Goal: Use online tool/utility: Use online tool/utility

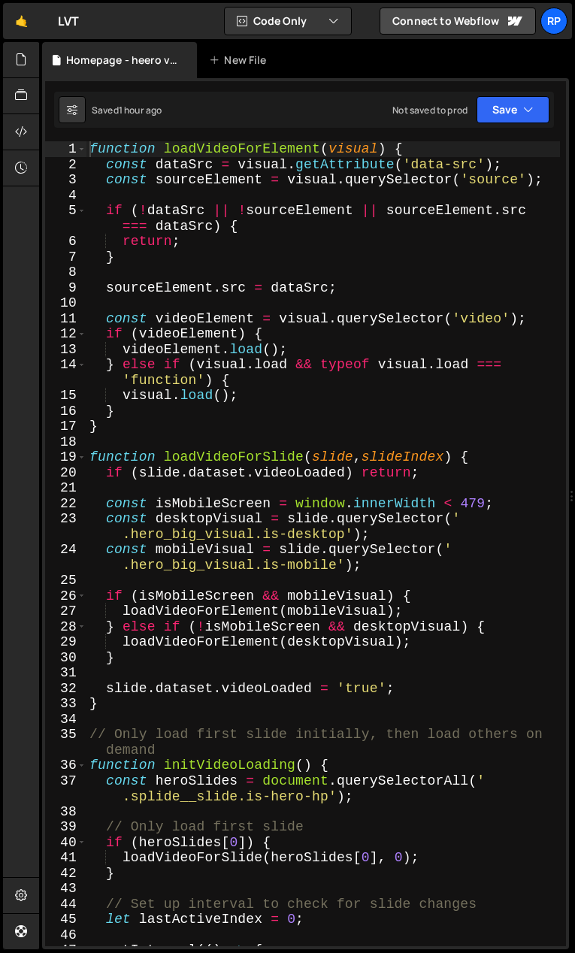
click at [273, 437] on div "function loadVideoForElement ( visual ) { const dataSrc = visual . getAttribute…" at bounding box center [323, 567] width 474 height 852
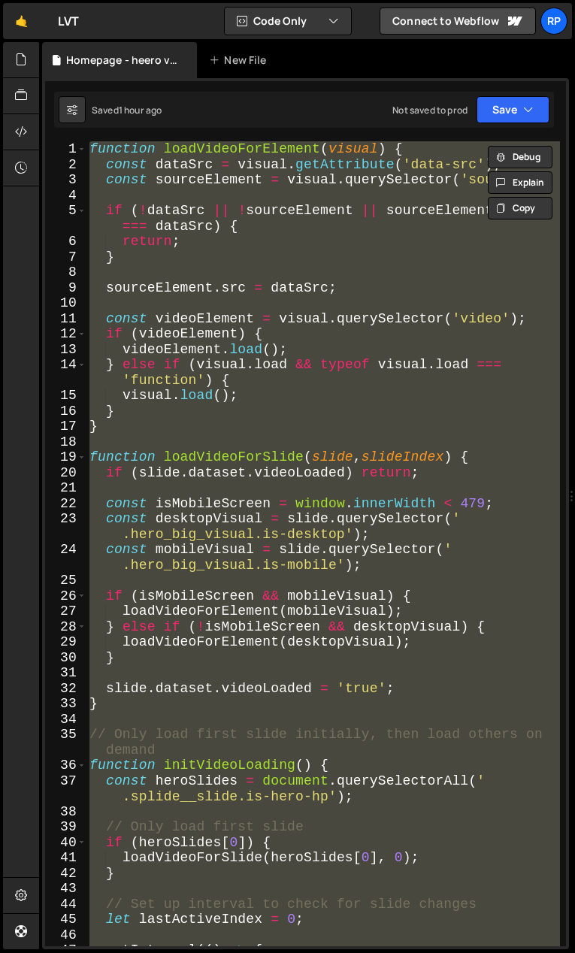
type textarea "// });"
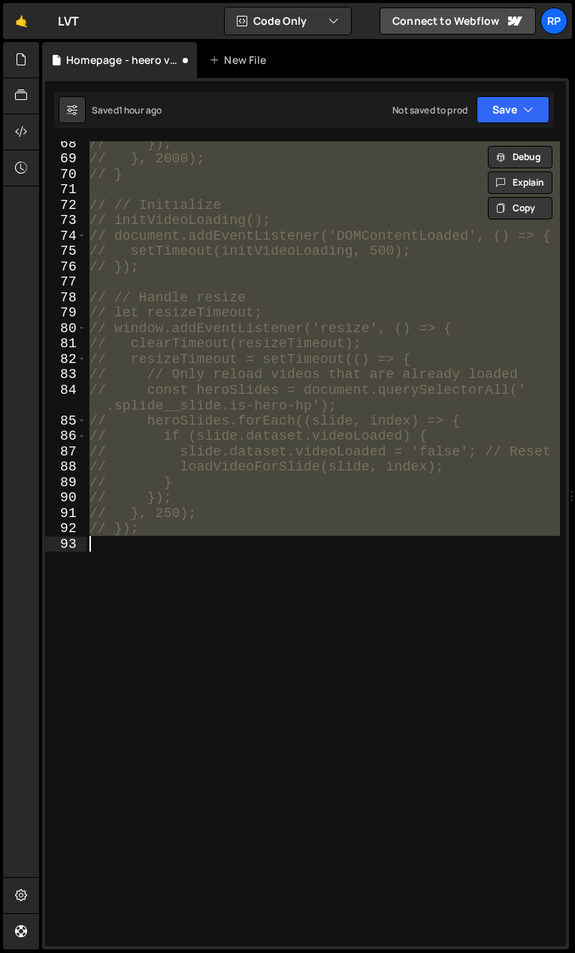
scroll to position [1253, 0]
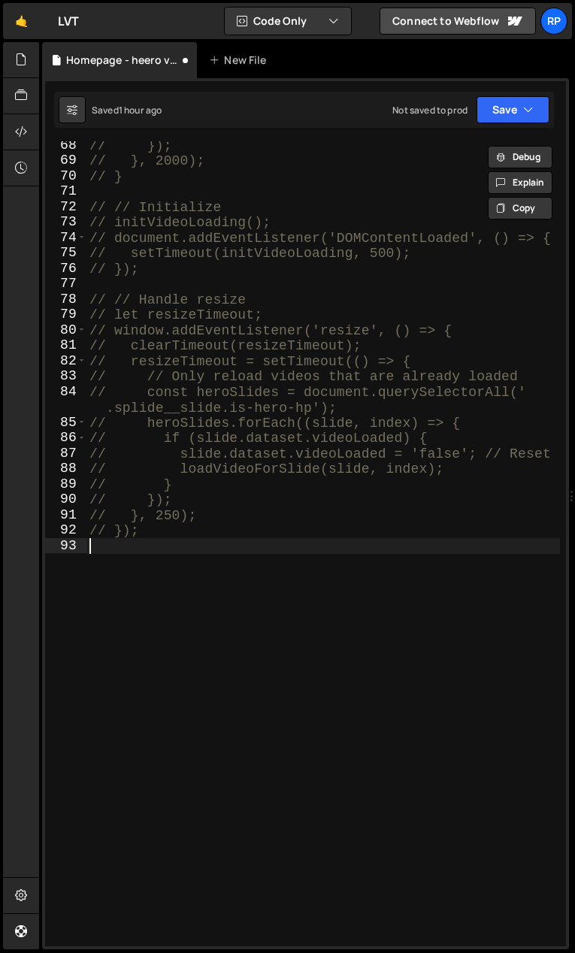
click at [177, 600] on div "// }); // }, 2000); // } // // Initialize // initVideoLoading(); // document.ad…" at bounding box center [323, 556] width 474 height 836
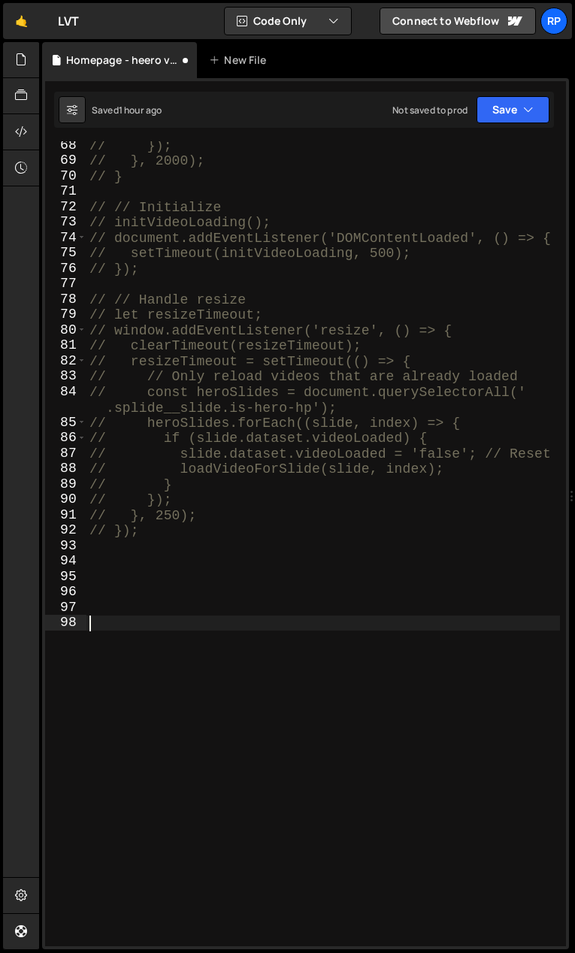
click at [235, 660] on div "// }); // }, 2000); // } // // Initialize // initVideoLoading(); // document.ad…" at bounding box center [323, 556] width 474 height 836
paste textarea "});"
type textarea "});"
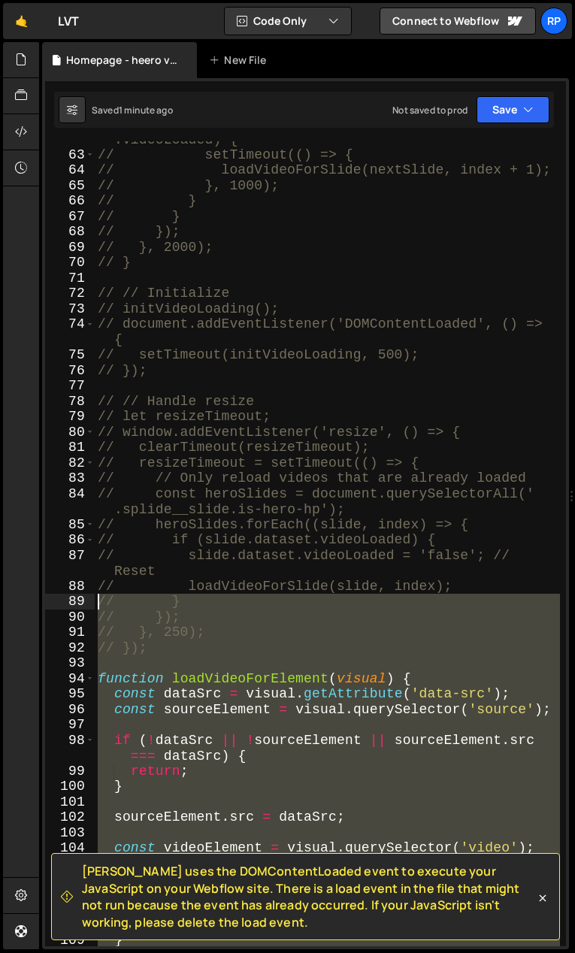
scroll to position [1229, 0]
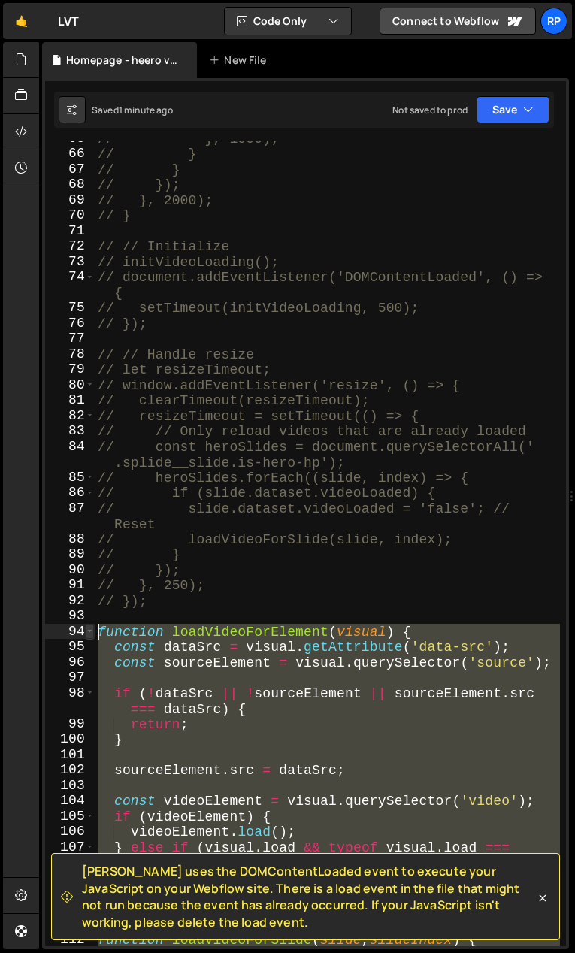
drag, startPoint x: 150, startPoint y: 609, endPoint x: 86, endPoint y: 625, distance: 66.6
click at [86, 625] on div "65 66 67 68 69 70 71 72 73 74 75 76 77 78 79 80 81 82 83 84 85 86 87 88 89 90 9…" at bounding box center [305, 543] width 521 height 805
type textarea "function loadVideoForElement(visual) { const dataSrc = visual.getAttribute('dat…"
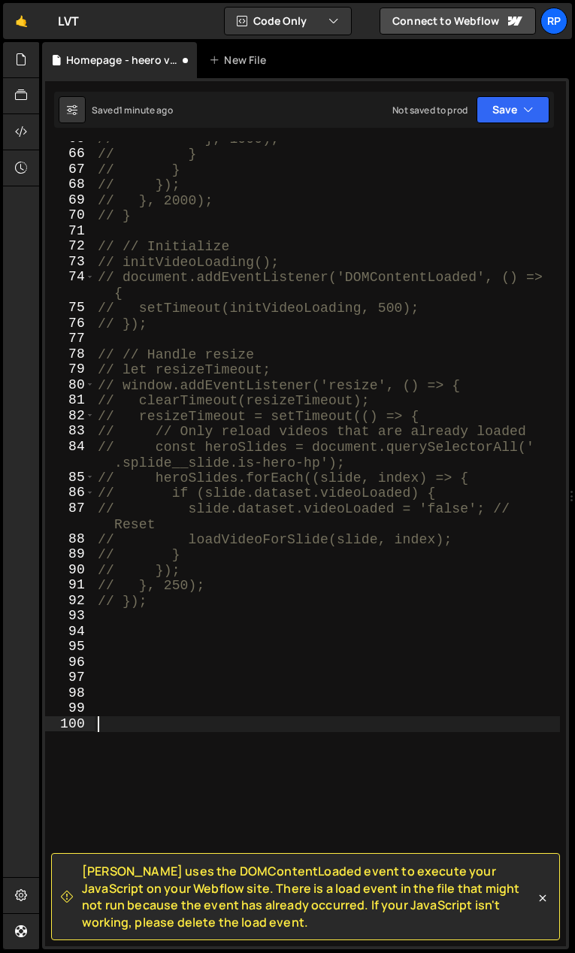
paste textarea "});"
type textarea "});"
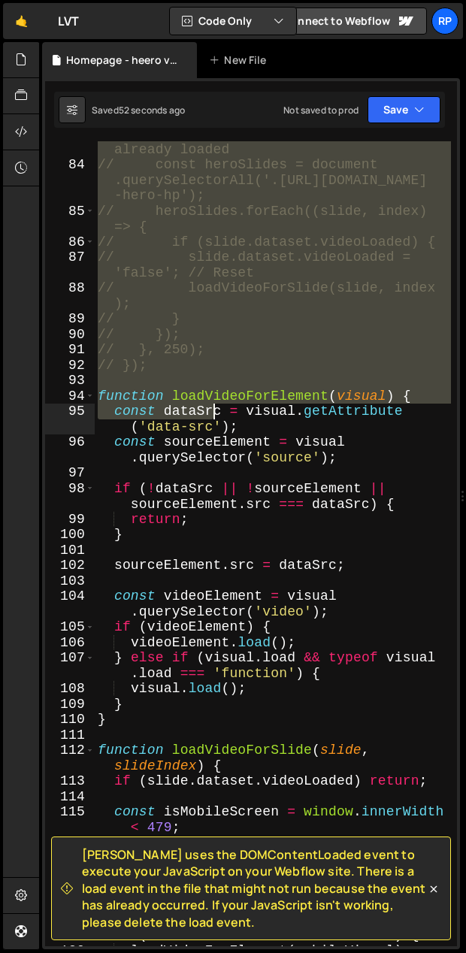
scroll to position [1797, 0]
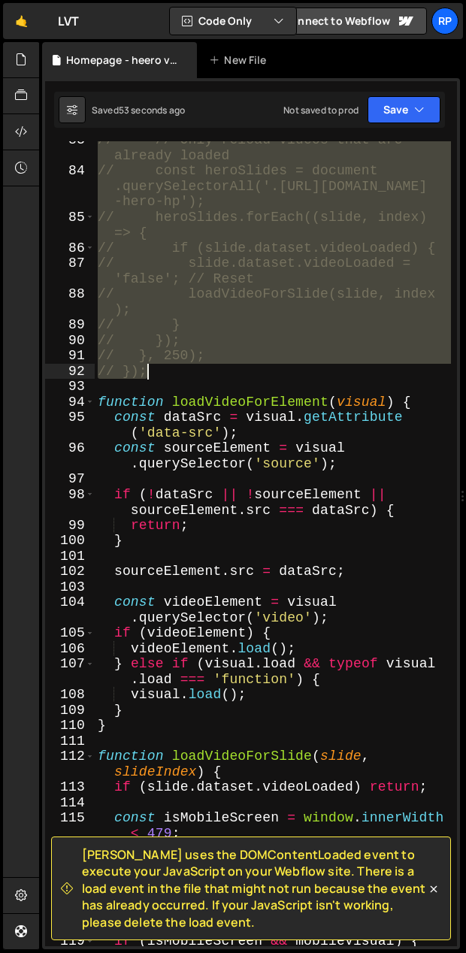
drag, startPoint x: 102, startPoint y: 148, endPoint x: 218, endPoint y: 376, distance: 255.9
click at [218, 376] on div "// // Only reload videos that are already loaded // const heroSlides = document…" at bounding box center [273, 558] width 356 height 852
type textarea "// }, 250); // });"
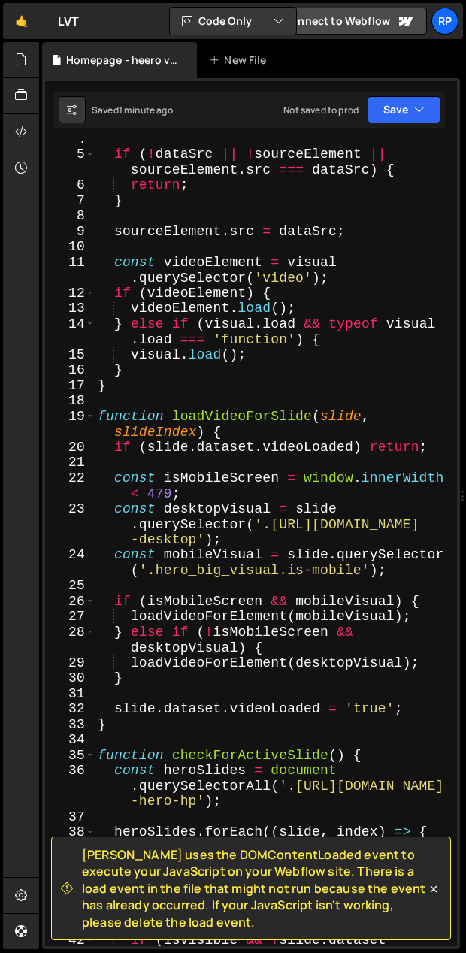
scroll to position [90, 0]
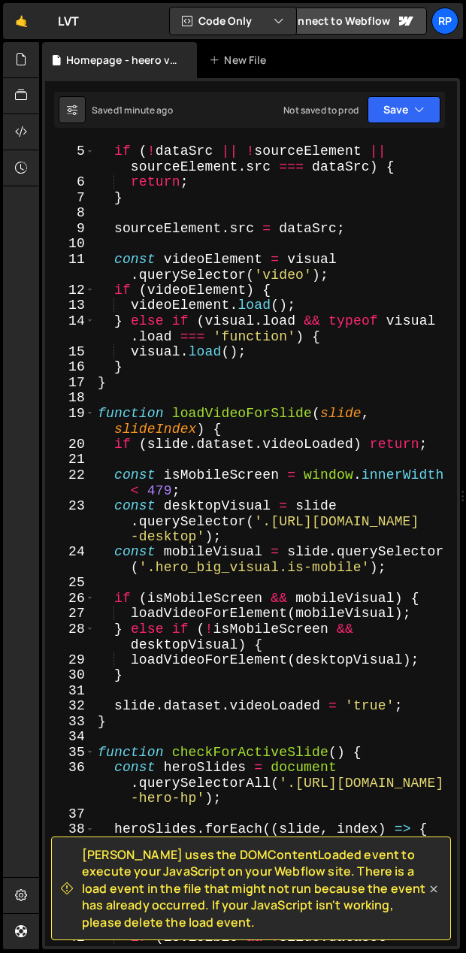
click at [436, 889] on icon at bounding box center [433, 889] width 15 height 15
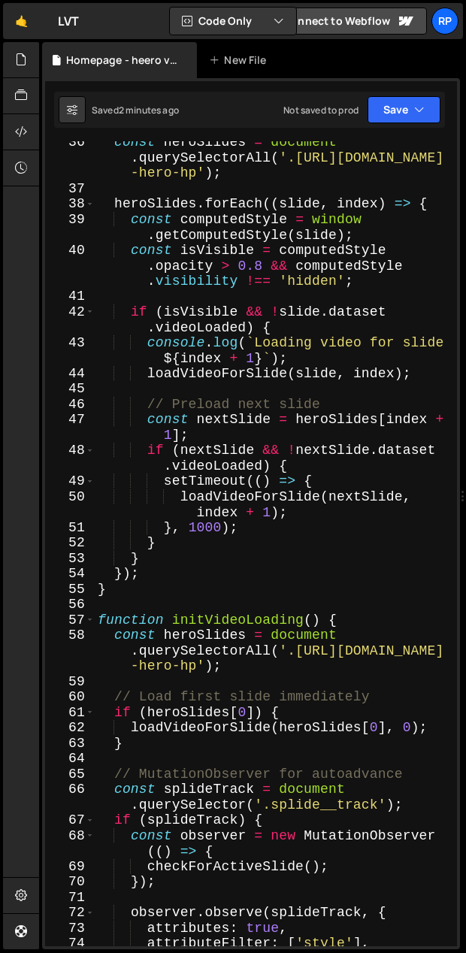
scroll to position [746, 0]
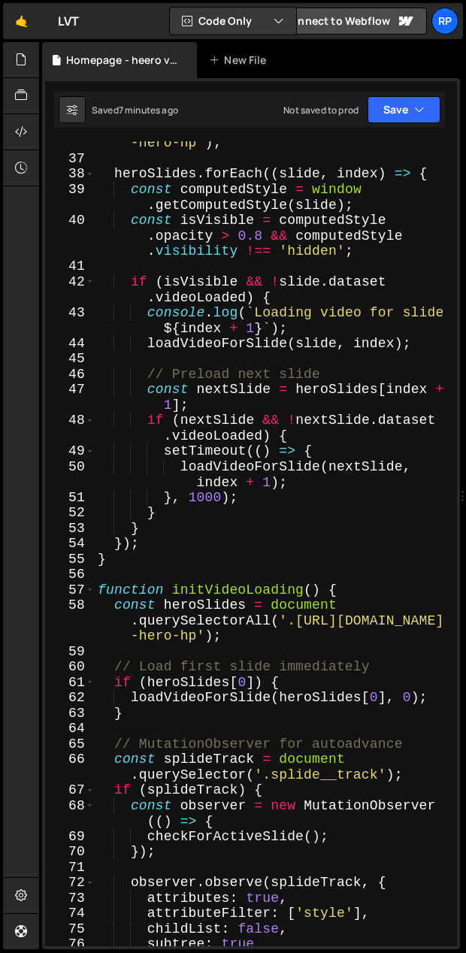
click at [159, 679] on div "const heroSlides = document . querySelectorAll ( '.[URL][DOMAIN_NAME] -hero-hp'…" at bounding box center [273, 538] width 356 height 867
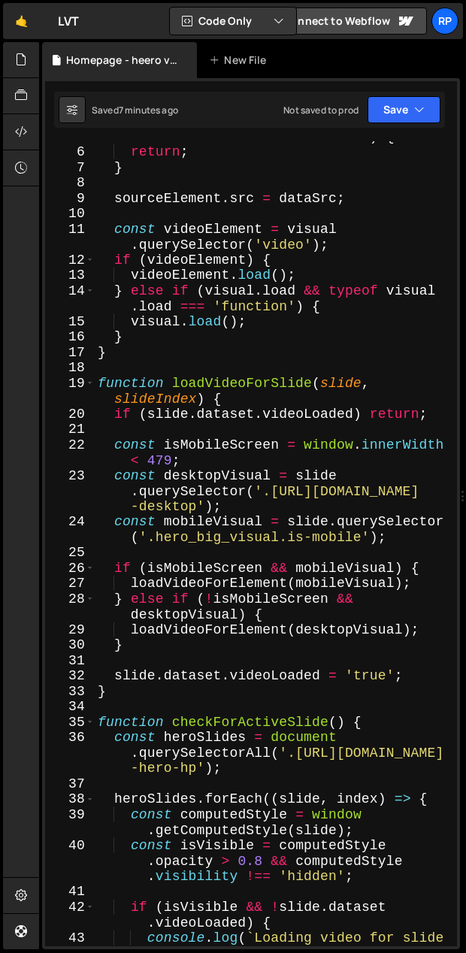
scroll to position [0, 0]
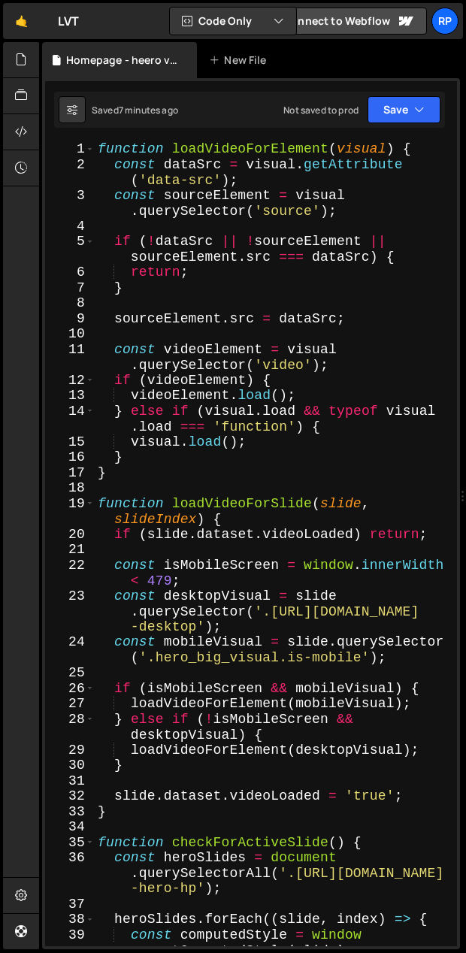
click at [167, 451] on div "function loadVideoForElement ( visual ) { const dataSrc = visual . getAttribute…" at bounding box center [273, 574] width 356 height 867
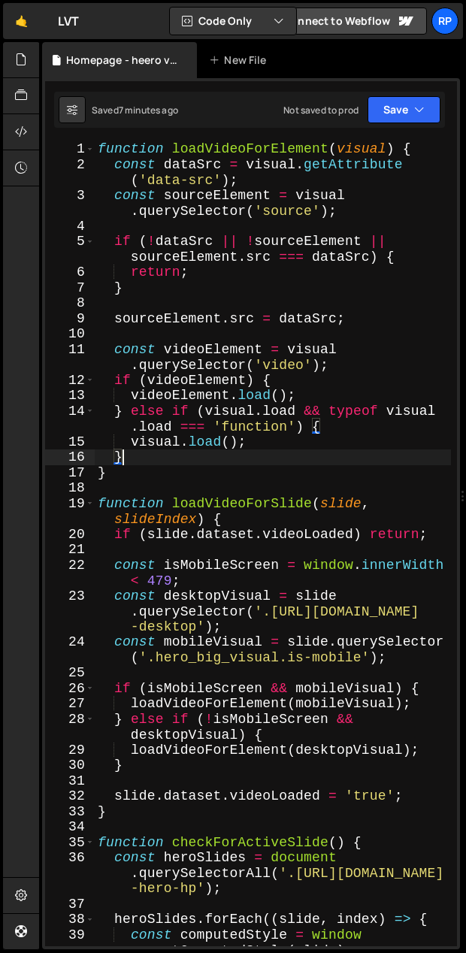
type textarea "});"
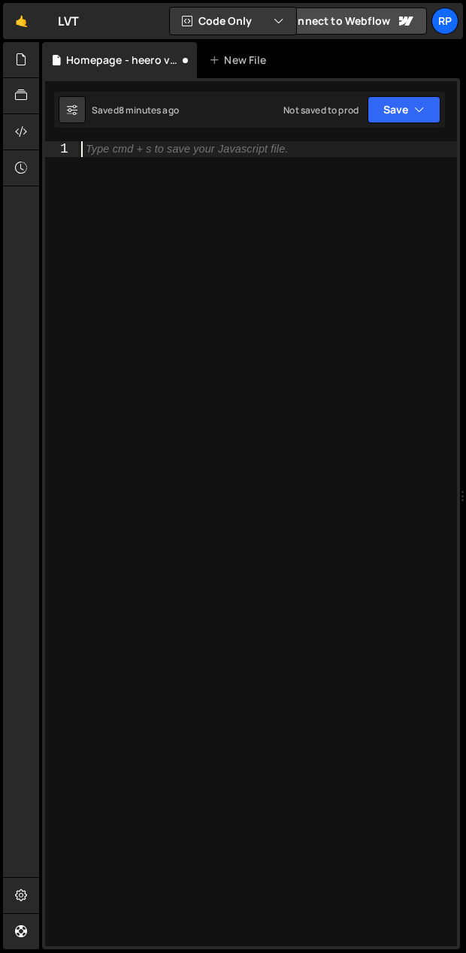
paste textarea "});"
type textarea "});"
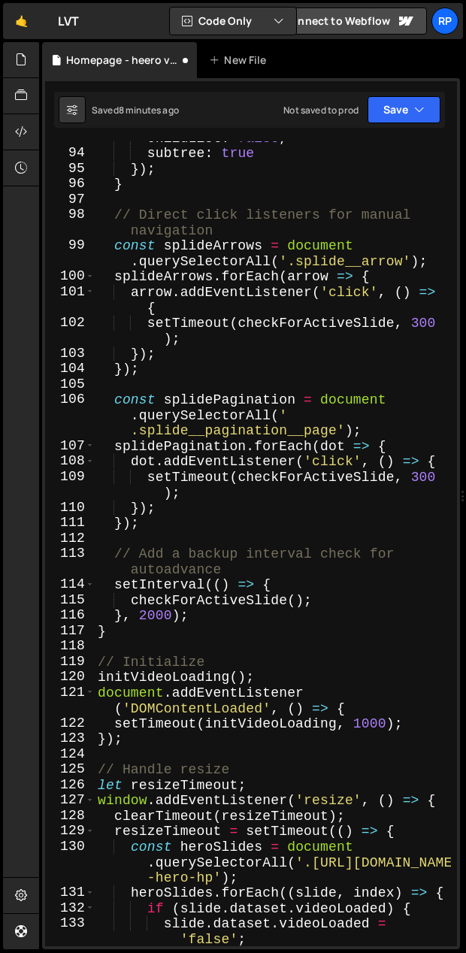
scroll to position [2402, 0]
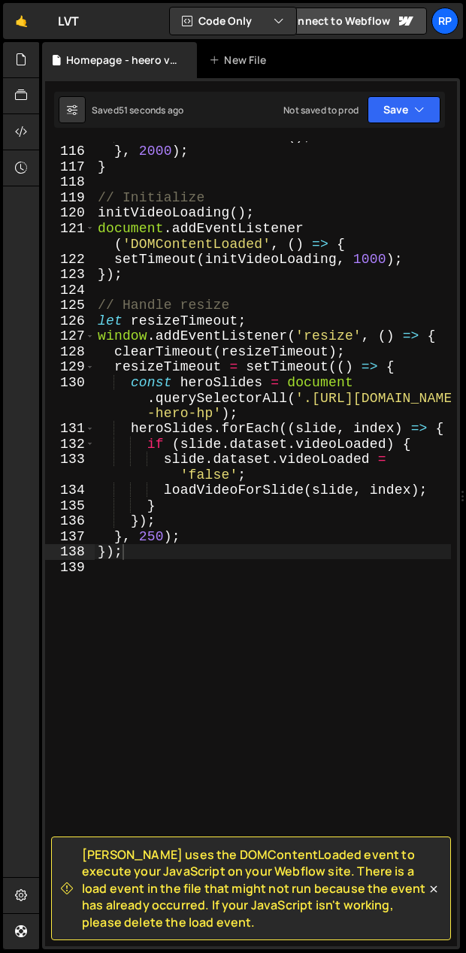
click at [141, 602] on div "checkForActiveSlide ( ) ; } , 2000 ) ; } // Initialize initVideoLoading ( ) ; d…" at bounding box center [273, 546] width 356 height 836
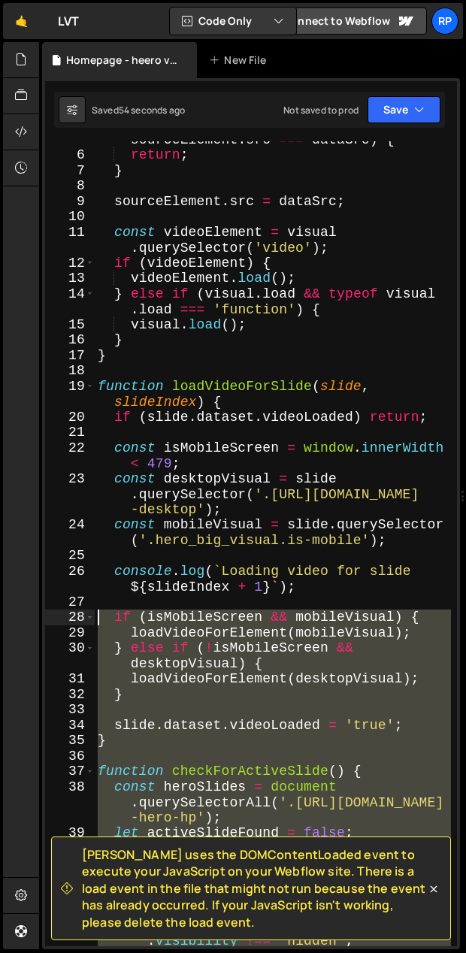
scroll to position [0, 0]
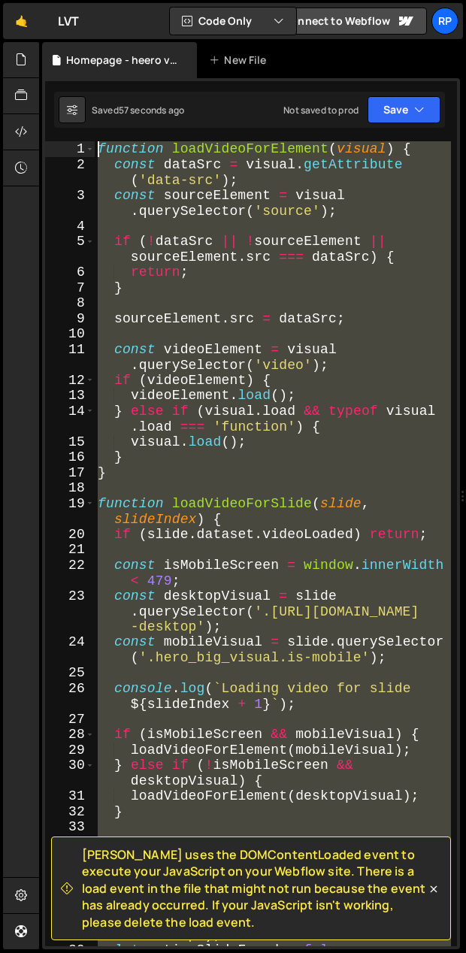
drag, startPoint x: 118, startPoint y: 576, endPoint x: 99, endPoint y: 103, distance: 473.4
click at [99, 103] on div "Debug Explain Copy Homepage - heero videos.js New File Saved 57 seconds ago Not…" at bounding box center [251, 496] width 418 height 908
click at [230, 449] on div "function loadVideoForElement ( visual ) { const dataSrc = visual . getAttribute…" at bounding box center [273, 543] width 356 height 805
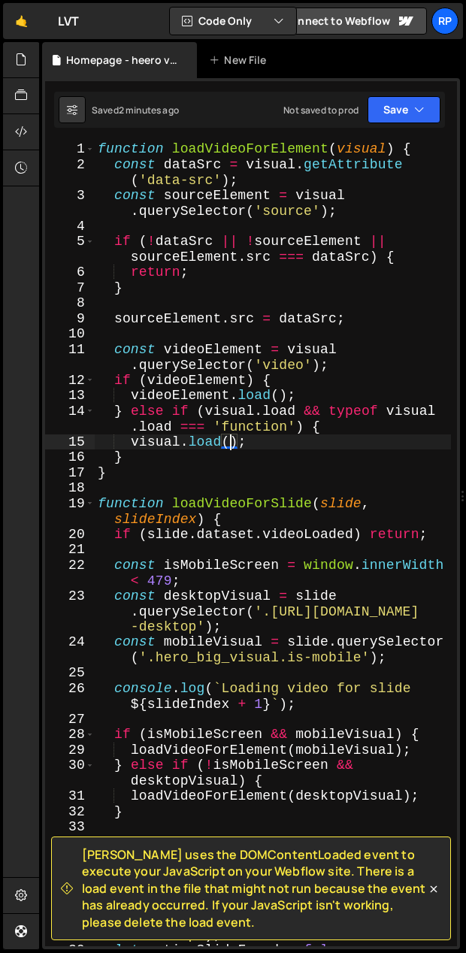
type textarea "});"
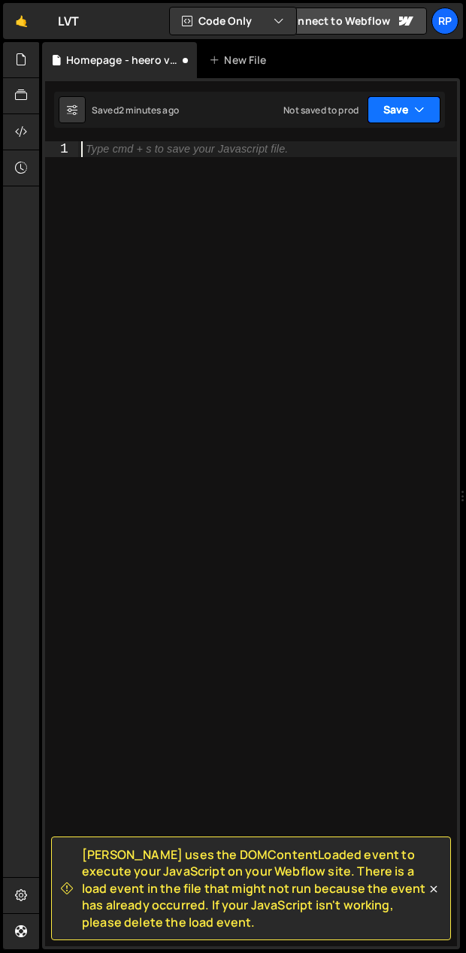
click at [390, 105] on button "Save" at bounding box center [404, 109] width 73 height 27
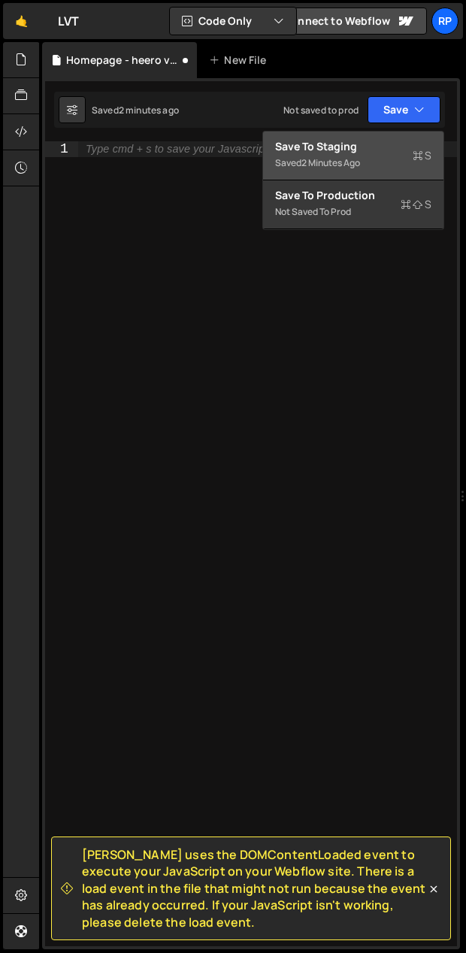
click at [311, 154] on div "Saved 2 minutes ago" at bounding box center [353, 163] width 156 height 18
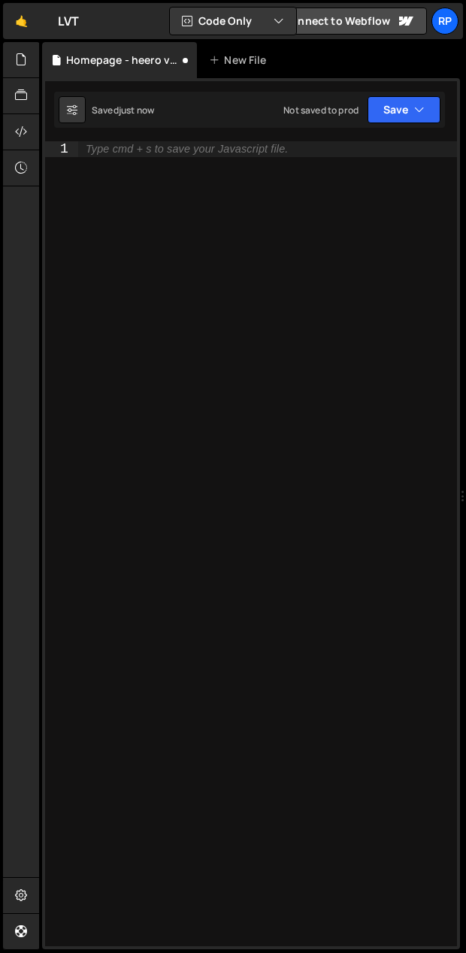
scroll to position [2349, 0]
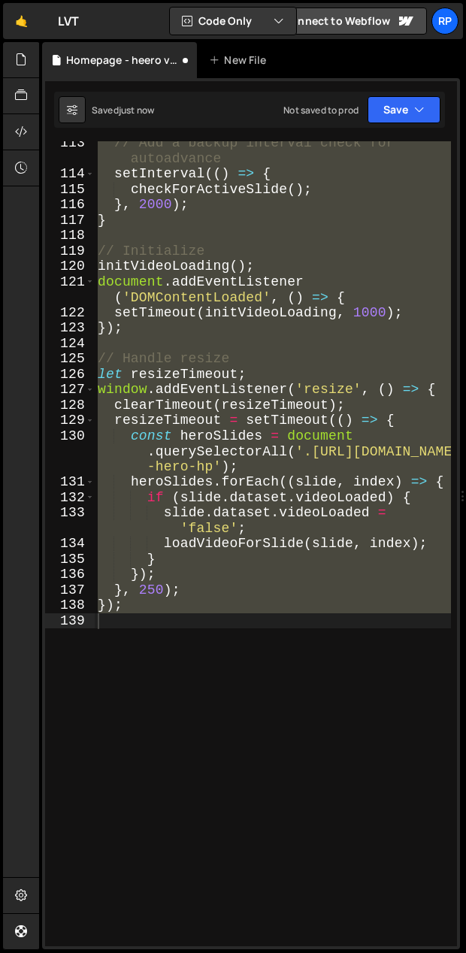
type textarea "});"
click at [212, 623] on div "// Add a backup interval check for autoadvance setInterval (( ) => { checkForAc…" at bounding box center [273, 543] width 356 height 805
type textarea "// });"
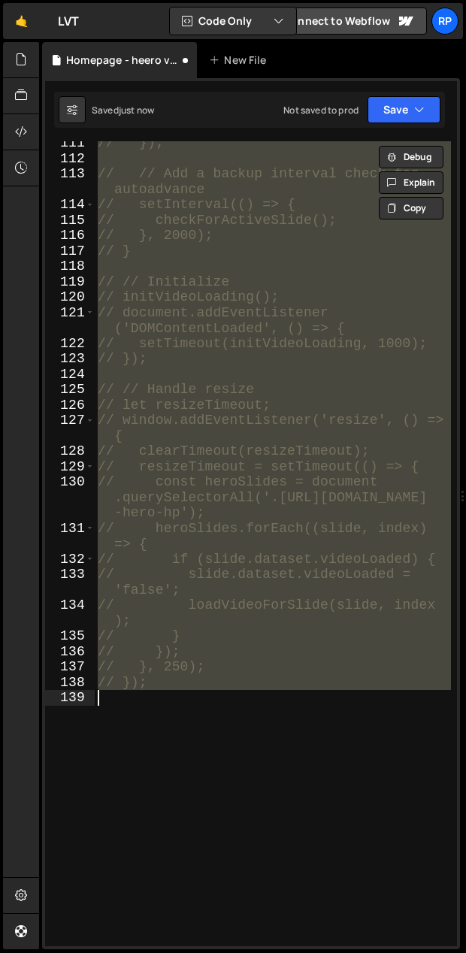
scroll to position [2442, 0]
click at [392, 115] on button "Save" at bounding box center [404, 109] width 73 height 27
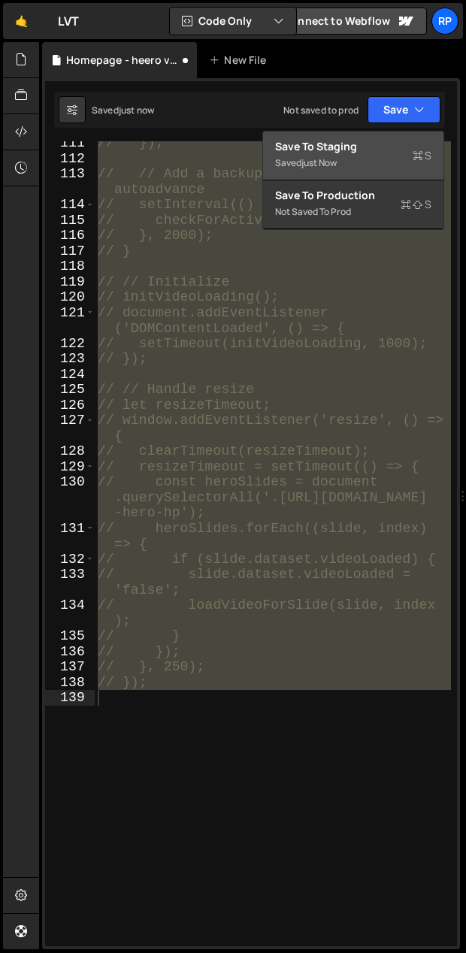
click at [337, 150] on div "Save to Staging S" at bounding box center [353, 146] width 156 height 15
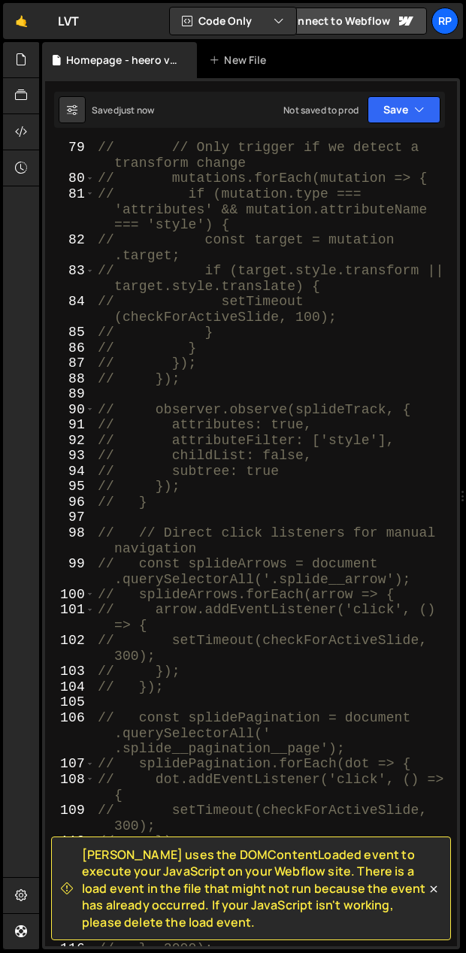
scroll to position [2596, 0]
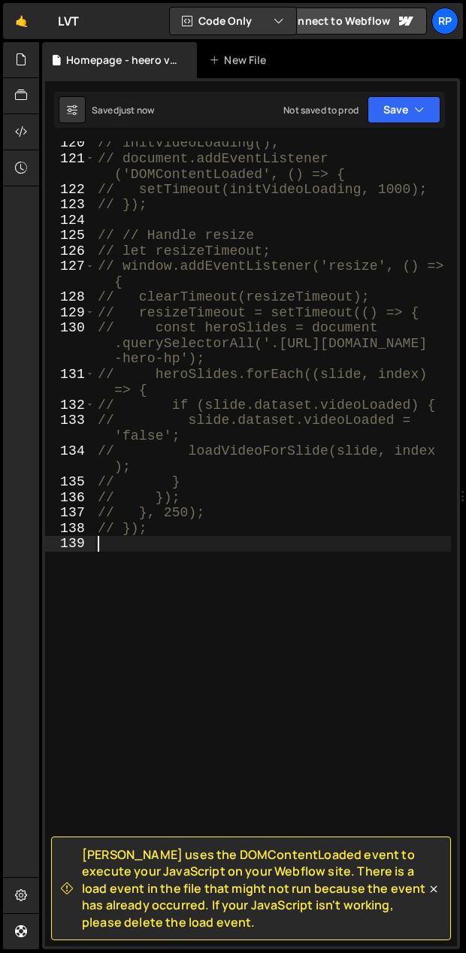
click at [293, 593] on div "// initVideoLoading(); // document.addEventListener ('DOMContentLoaded', () => …" at bounding box center [273, 553] width 356 height 836
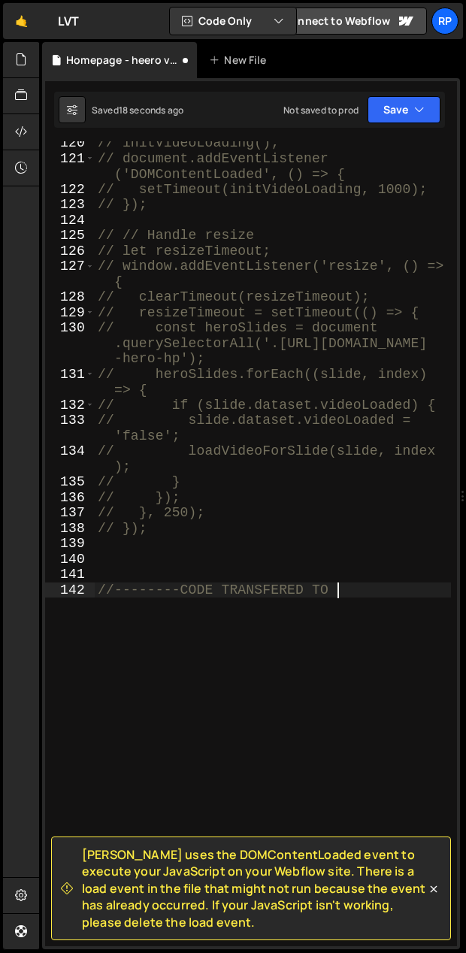
scroll to position [0, 12]
type textarea "//--------CODE TRANSFERED TO WEBFLOW"
click at [214, 606] on div "// initVideoLoading(); // document.addEventListener ('DOMContentLoaded', () => …" at bounding box center [273, 553] width 356 height 836
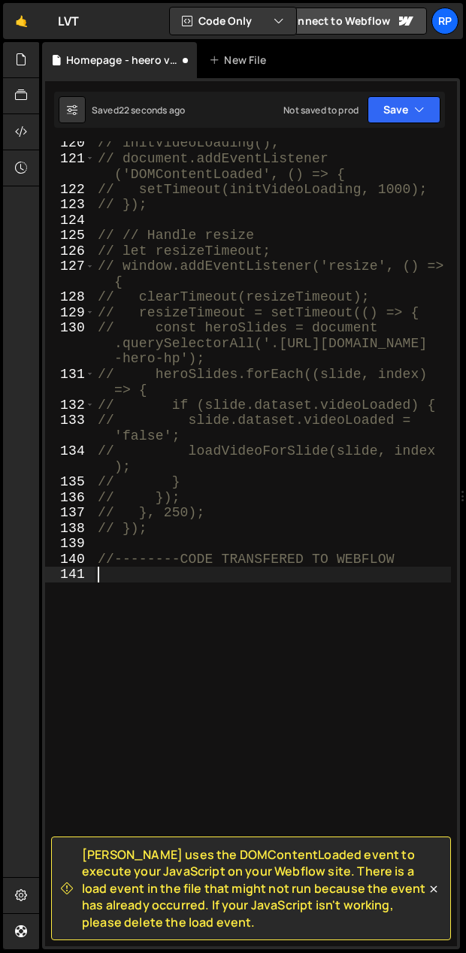
scroll to position [0, 0]
